Goal: Participate in discussion

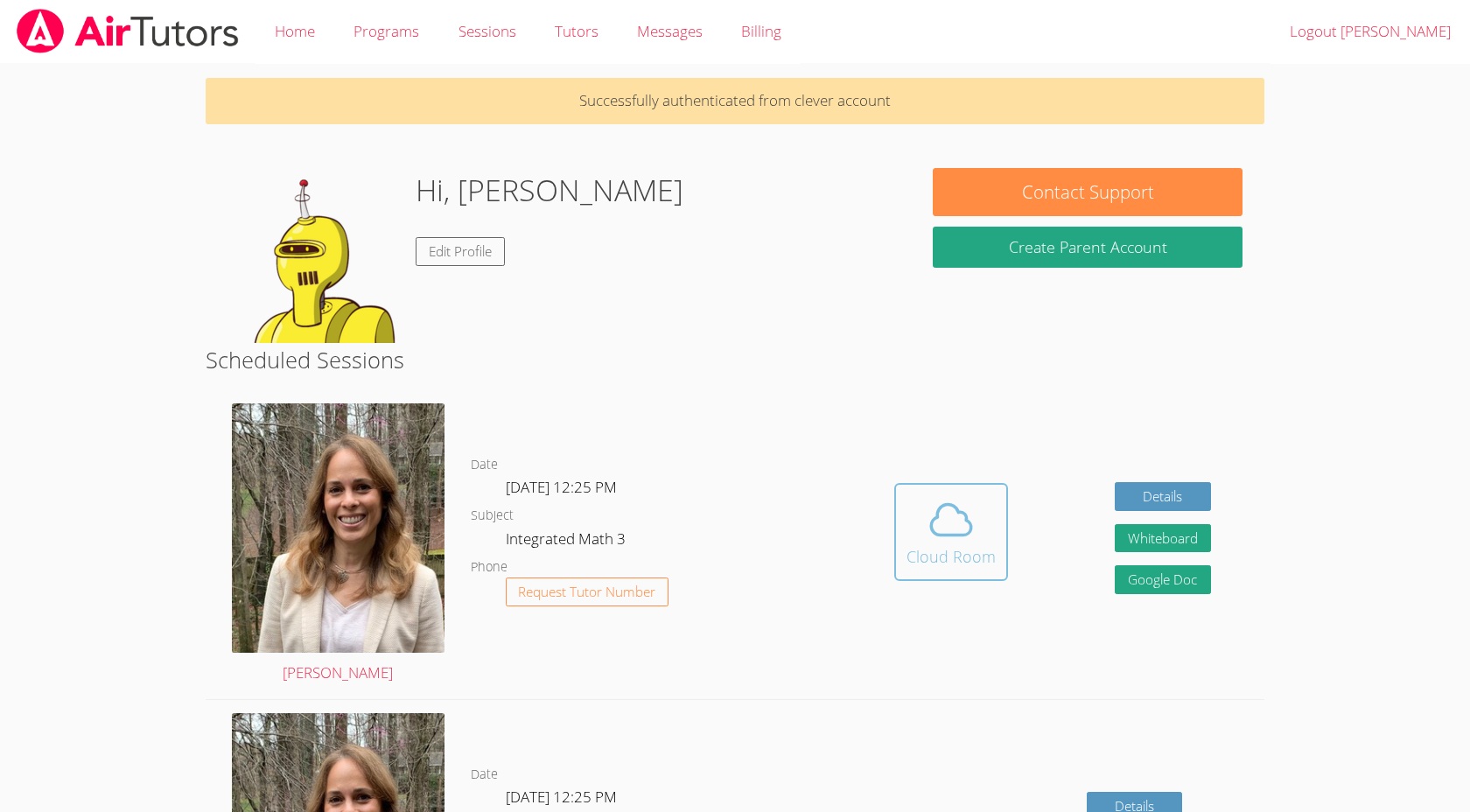
click at [941, 551] on div "Cloud Room" at bounding box center [952, 557] width 89 height 24
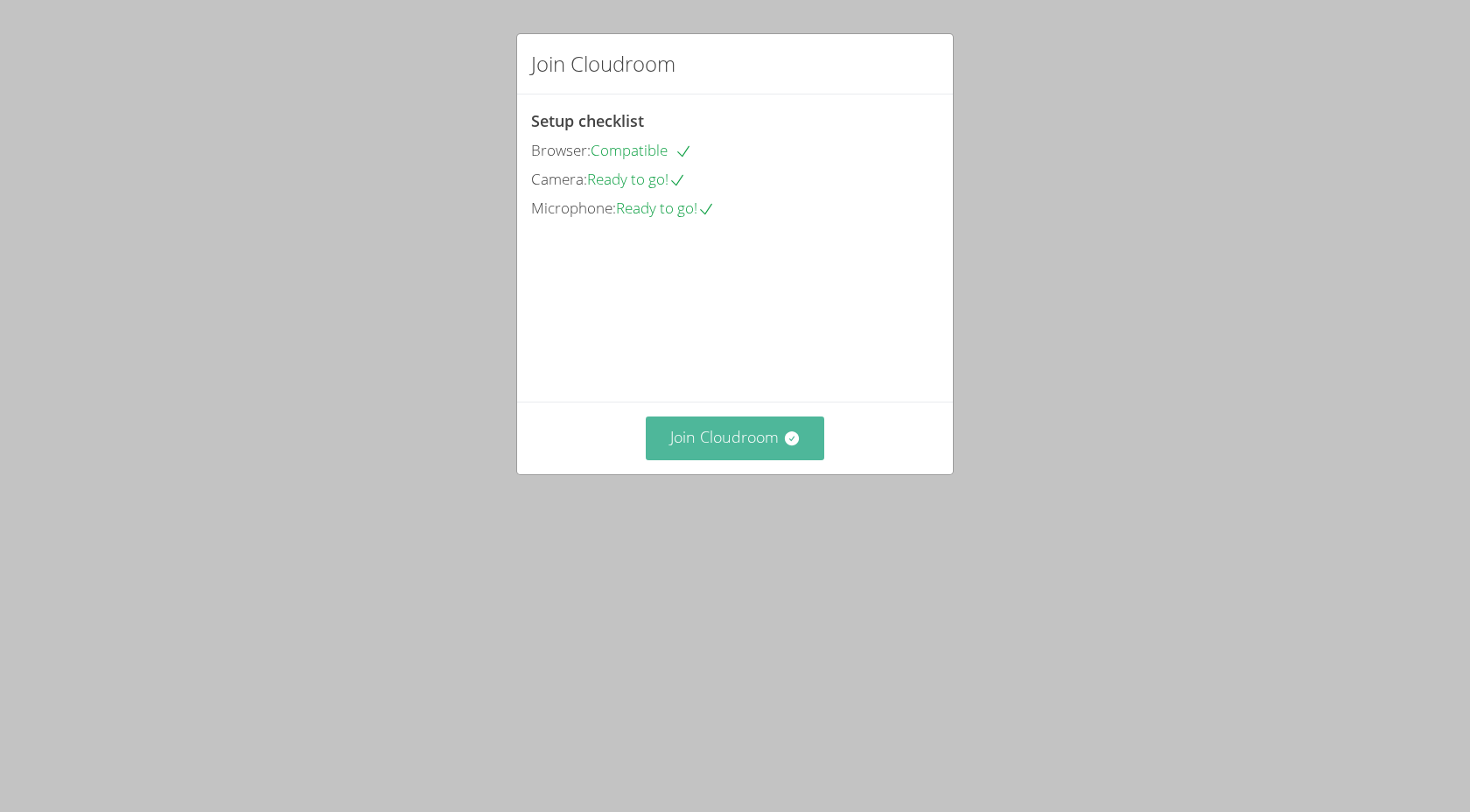
click at [721, 459] on button "Join Cloudroom" at bounding box center [735, 438] width 179 height 43
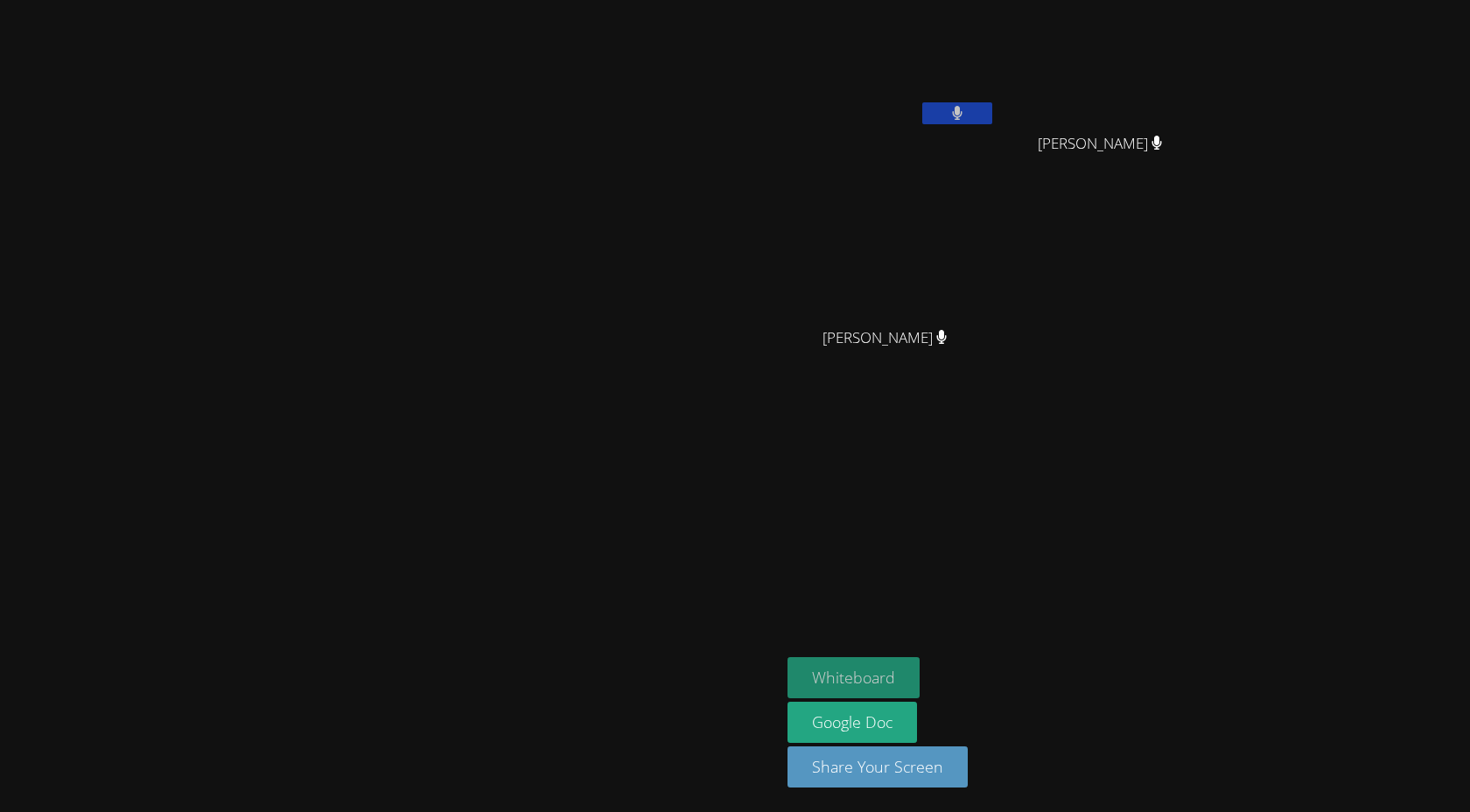
click at [920, 669] on button "Whiteboard" at bounding box center [853, 677] width 132 height 41
click at [1122, 540] on aside "[PERSON_NAME] [PERSON_NAME] [PERSON_NAME] Lailaney [PERSON_NAME] Lailaney [PERS…" at bounding box center [999, 406] width 438 height 812
click at [920, 667] on button "Whiteboard" at bounding box center [853, 677] width 132 height 41
click at [966, 119] on icon at bounding box center [957, 113] width 19 height 15
click at [992, 117] on button at bounding box center [957, 113] width 70 height 22
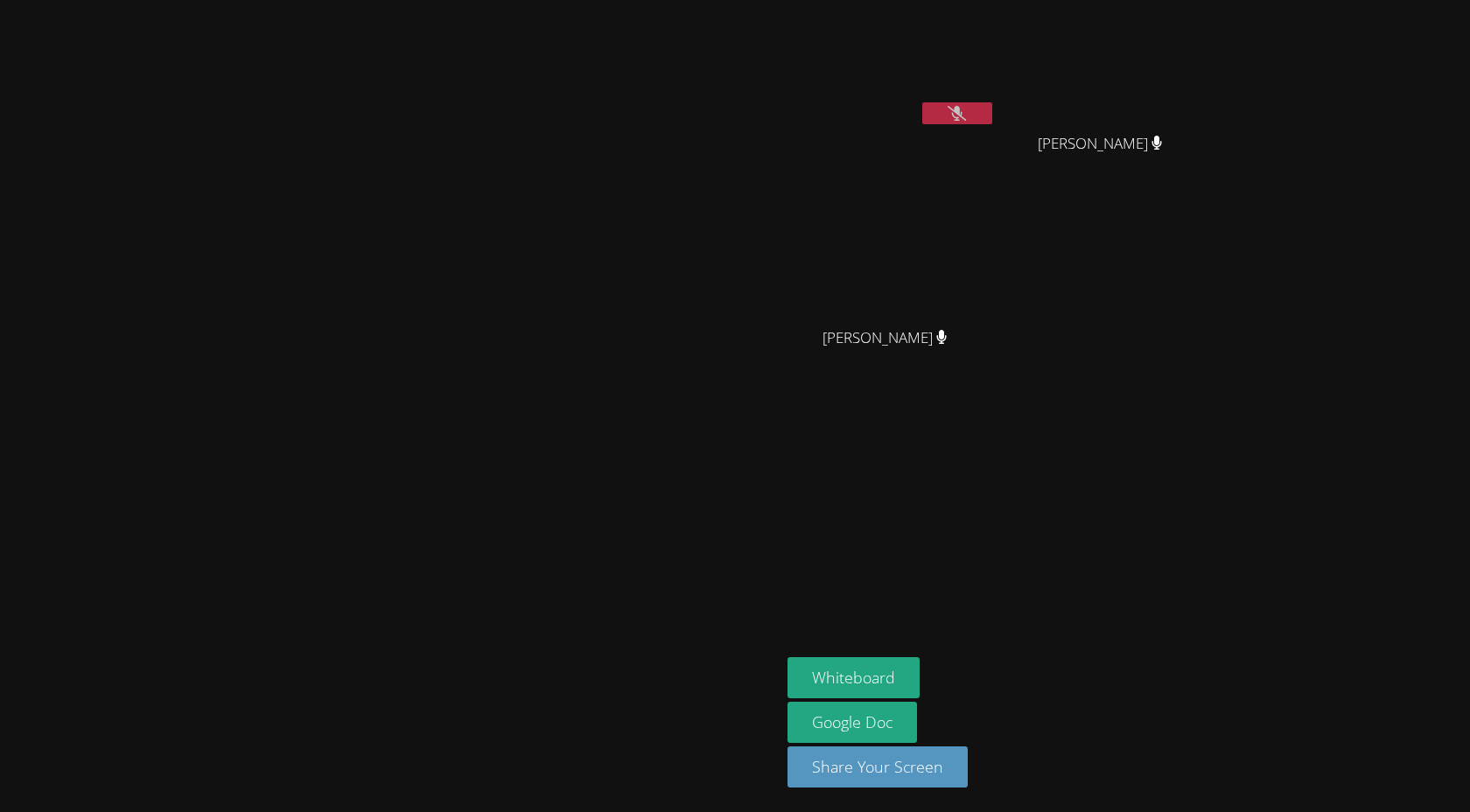
click at [992, 103] on button at bounding box center [957, 113] width 70 height 22
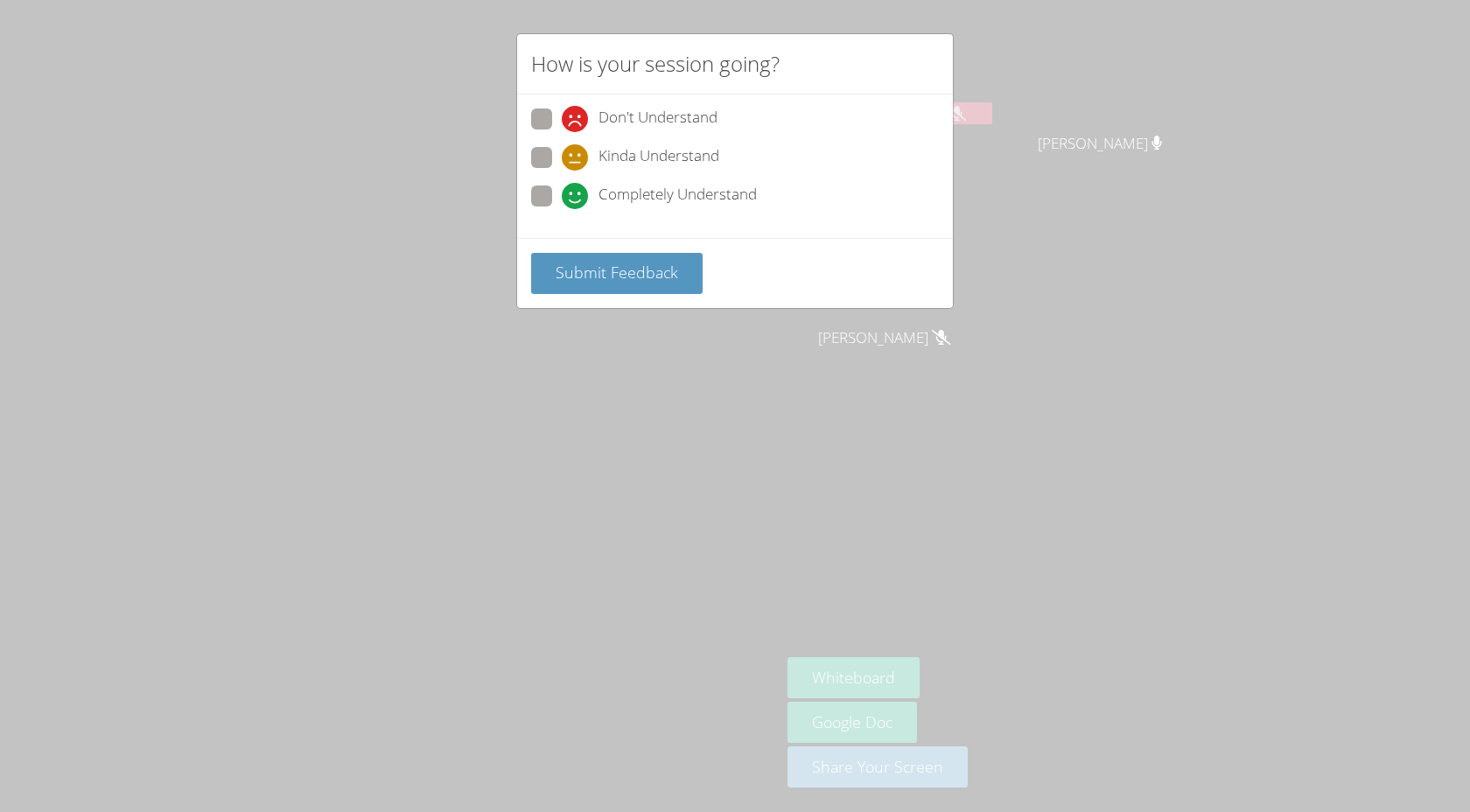
click at [562, 209] on span at bounding box center [562, 209] width 0 height 0
click at [562, 199] on input "Completely Understand" at bounding box center [570, 193] width 15 height 15
radio input "true"
click at [582, 271] on span "Submit Feedback" at bounding box center [617, 272] width 123 height 21
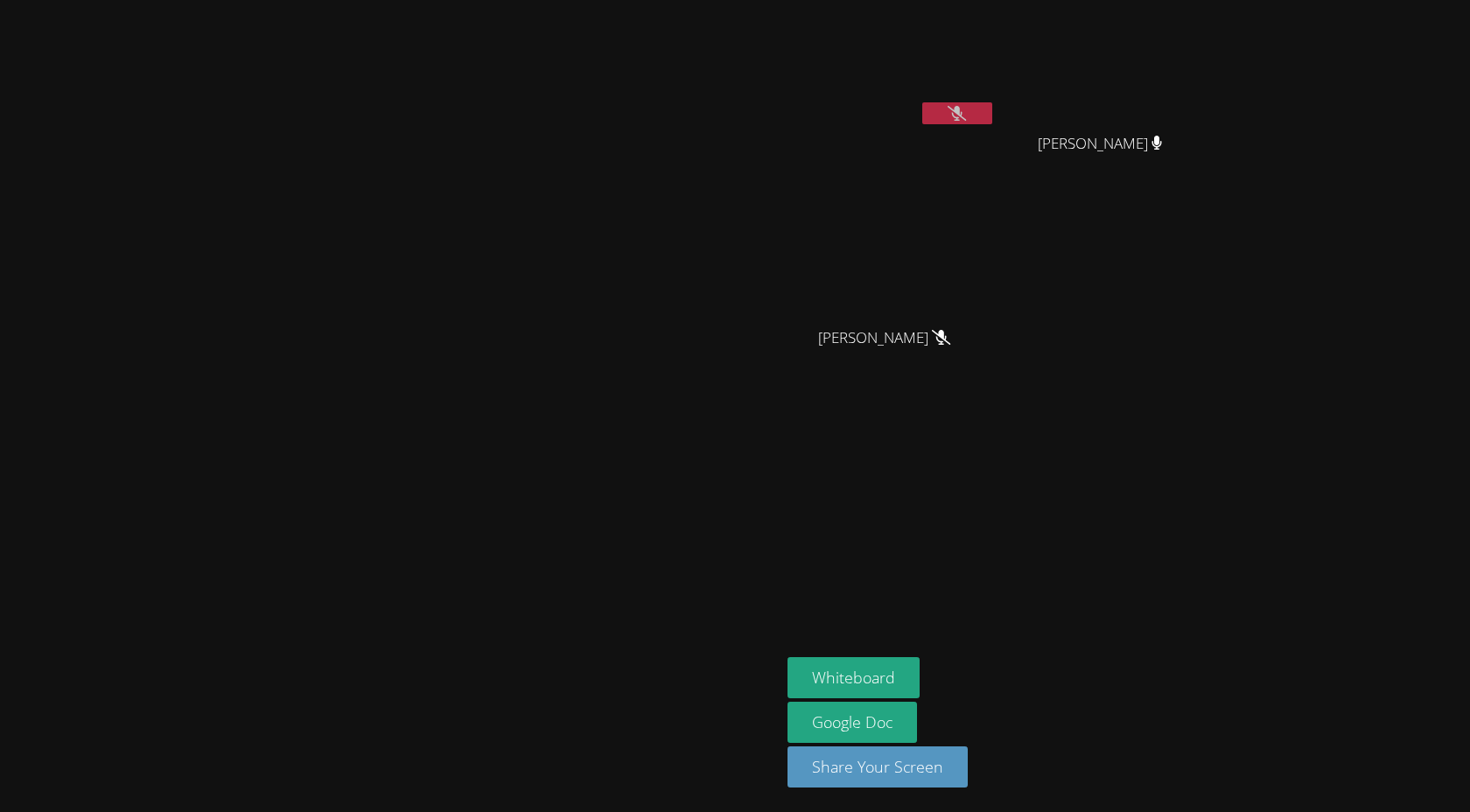
click at [966, 116] on icon at bounding box center [957, 113] width 19 height 15
click at [992, 114] on button at bounding box center [957, 113] width 70 height 22
